Goal: Find specific page/section: Find specific page/section

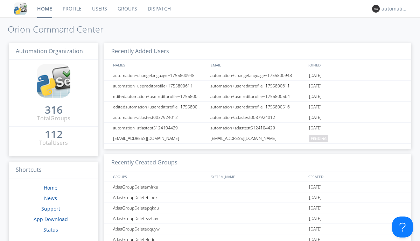
click at [158, 9] on link "Dispatch" at bounding box center [159, 8] width 34 height 17
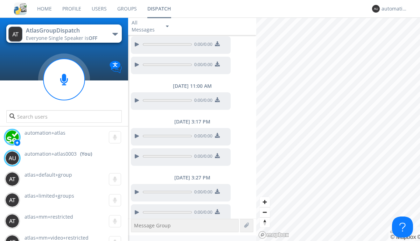
scroll to position [520, 0]
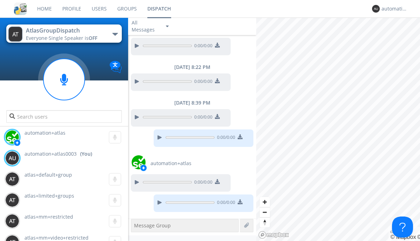
scroll to position [55, 0]
click at [243, 210] on div "^" at bounding box center [245, 210] width 10 height 10
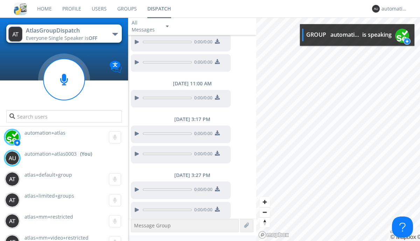
scroll to position [540, 0]
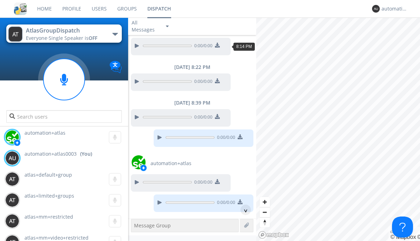
scroll to position [34, 0]
click at [243, 210] on div "^" at bounding box center [245, 210] width 10 height 10
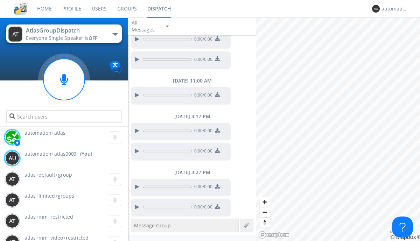
scroll to position [519, 0]
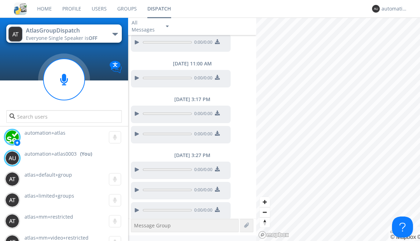
click at [136, 206] on div at bounding box center [136, 210] width 8 height 8
